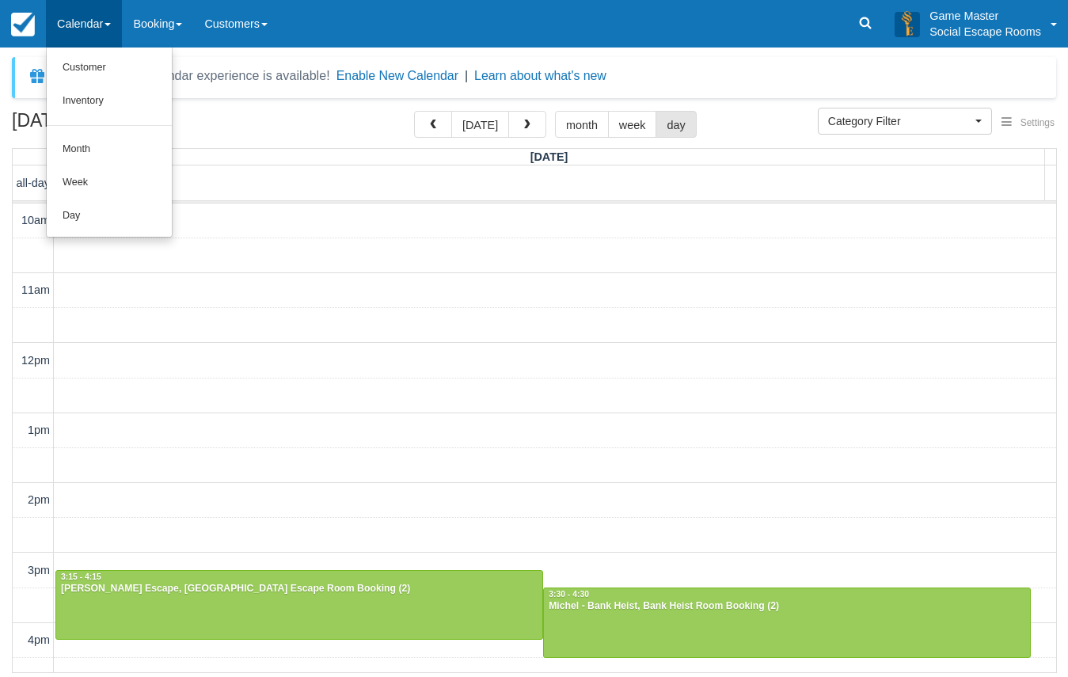
select select
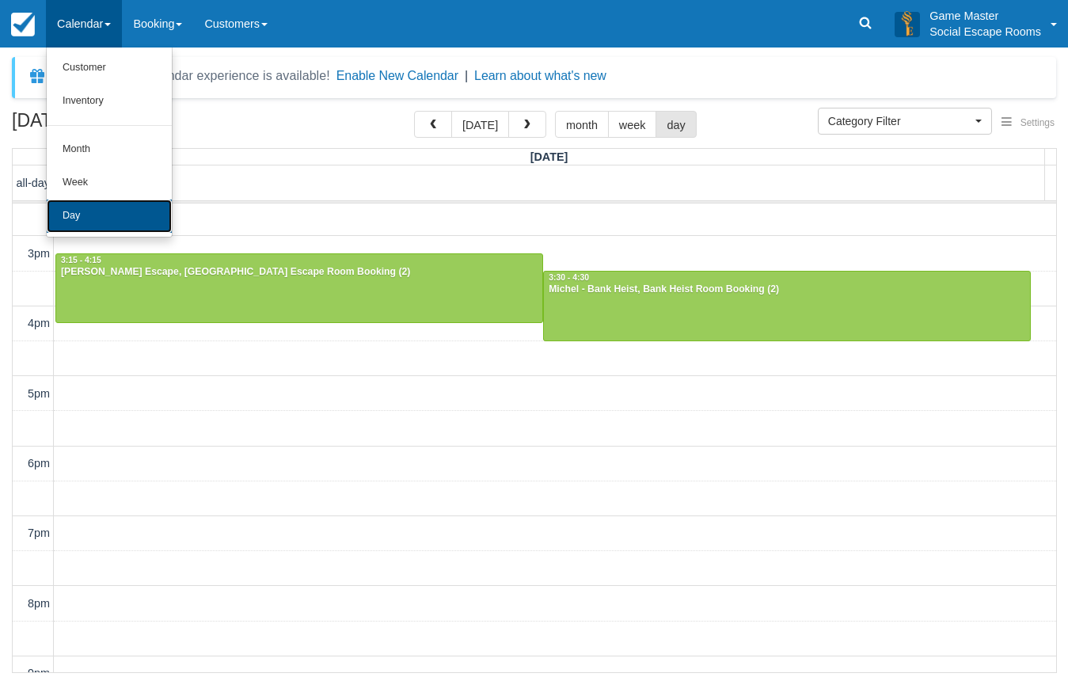
click at [67, 210] on link "Day" at bounding box center [109, 215] width 125 height 33
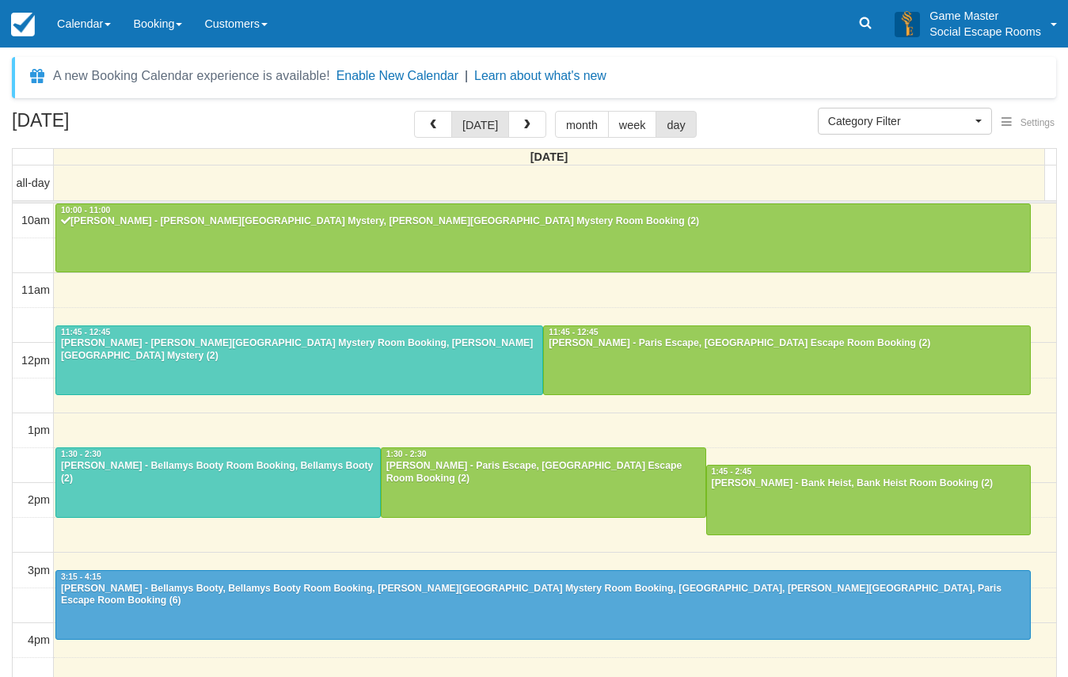
select select
